Goal: Task Accomplishment & Management: Use online tool/utility

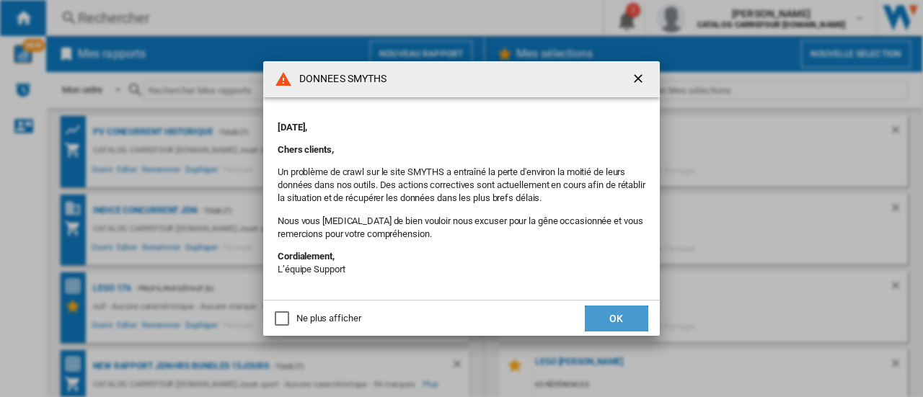
click at [606, 319] on button "OK" at bounding box center [616, 319] width 63 height 26
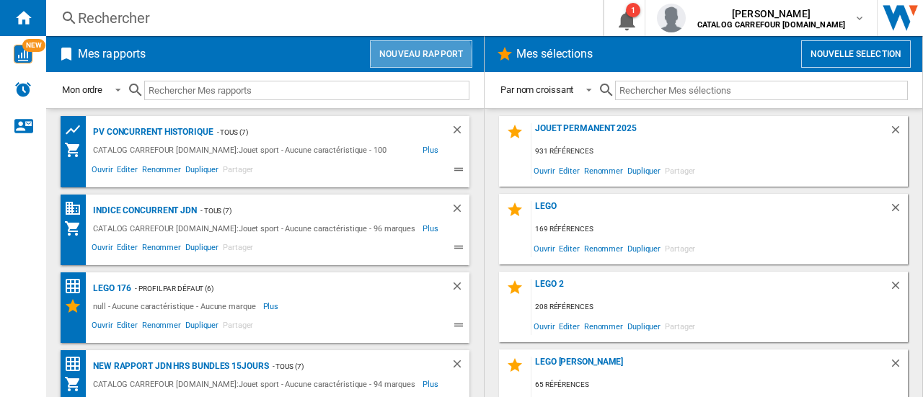
click at [411, 58] on button "Nouveau rapport" at bounding box center [421, 53] width 102 height 27
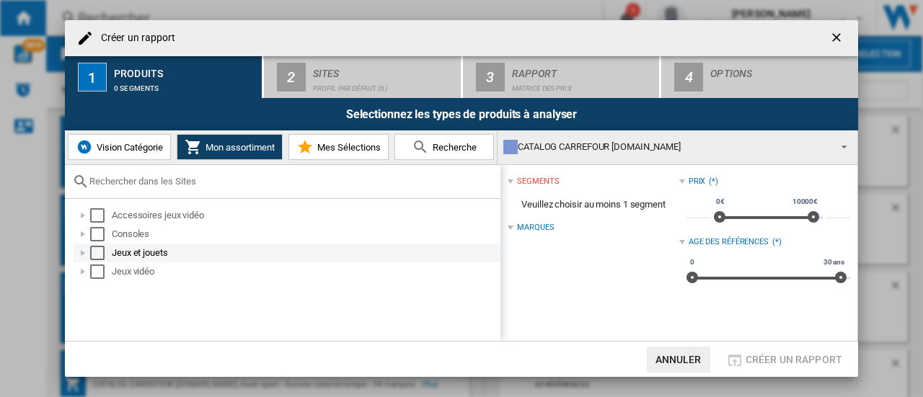
click at [104, 253] on div "Select" at bounding box center [97, 253] width 14 height 14
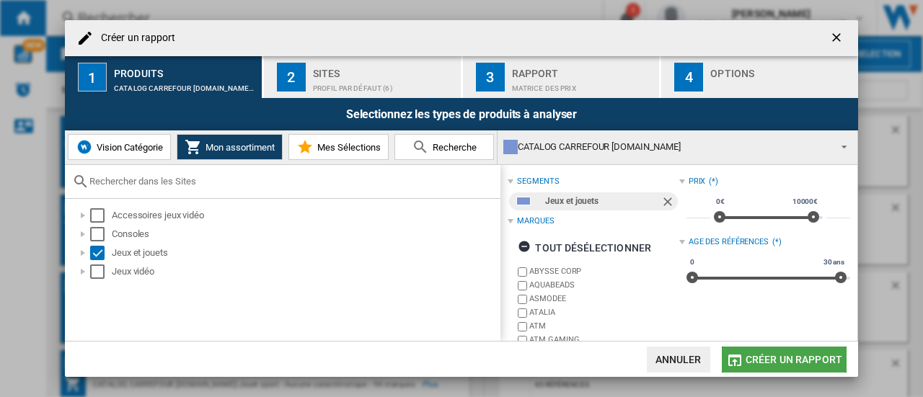
click at [768, 360] on span "Créer un rapport" at bounding box center [793, 360] width 97 height 12
